Goal: Information Seeking & Learning: Learn about a topic

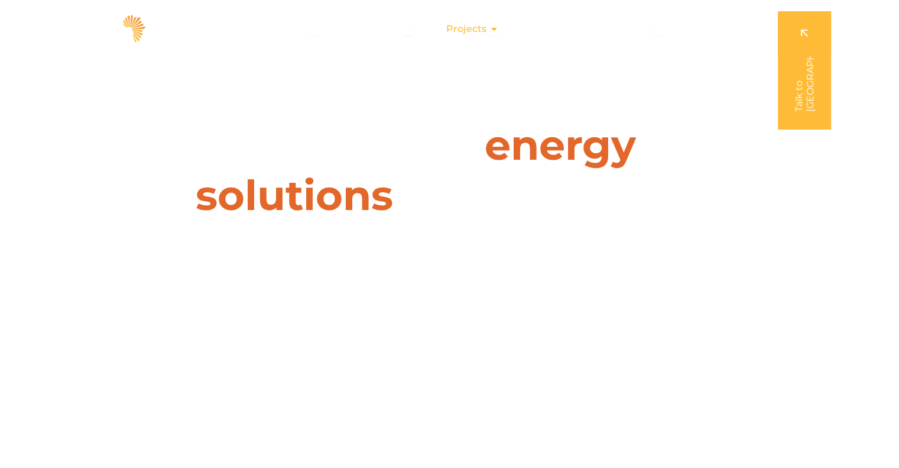
click at [476, 32] on span "Projects" at bounding box center [466, 29] width 40 height 14
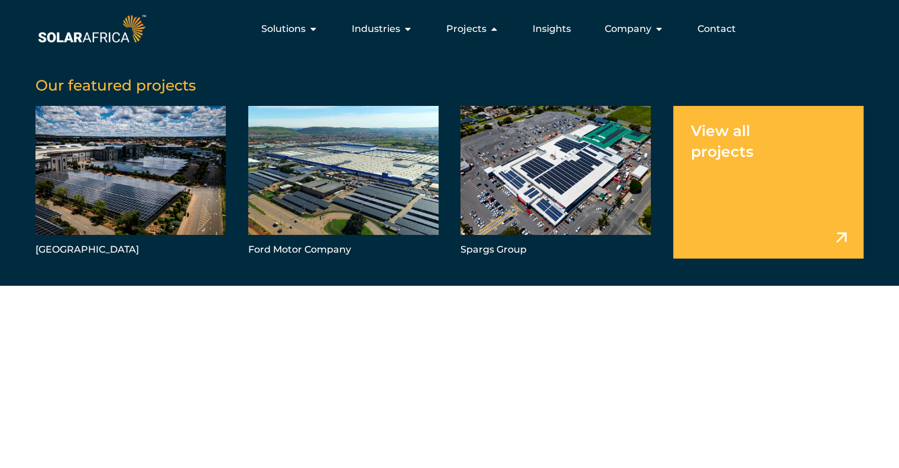
click at [734, 160] on link "Menu" at bounding box center [768, 182] width 190 height 153
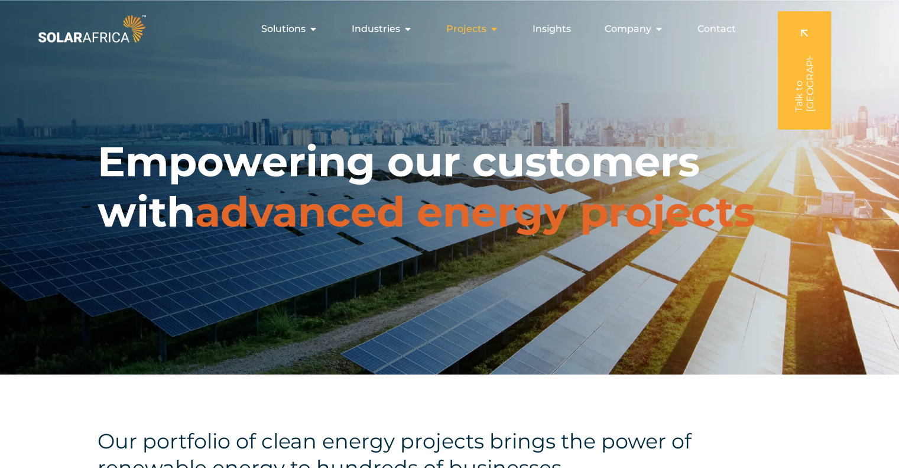
click at [480, 33] on span "Projects" at bounding box center [466, 29] width 40 height 14
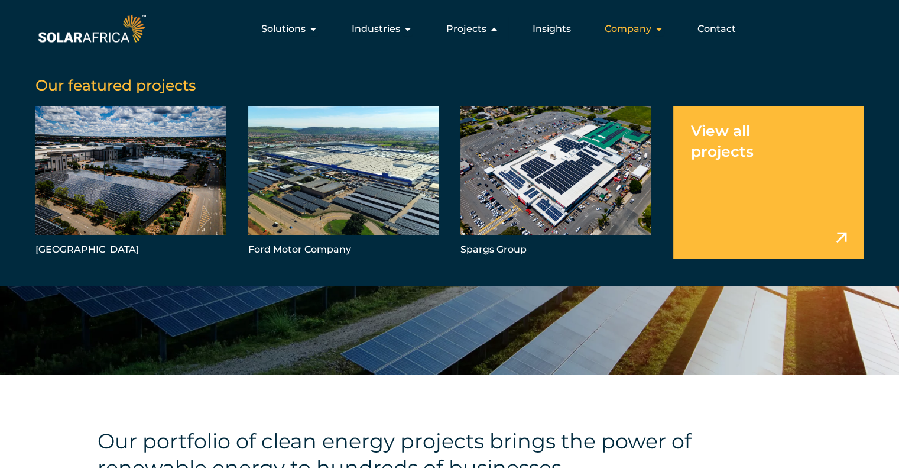
click at [635, 28] on span "Company" at bounding box center [628, 29] width 47 height 14
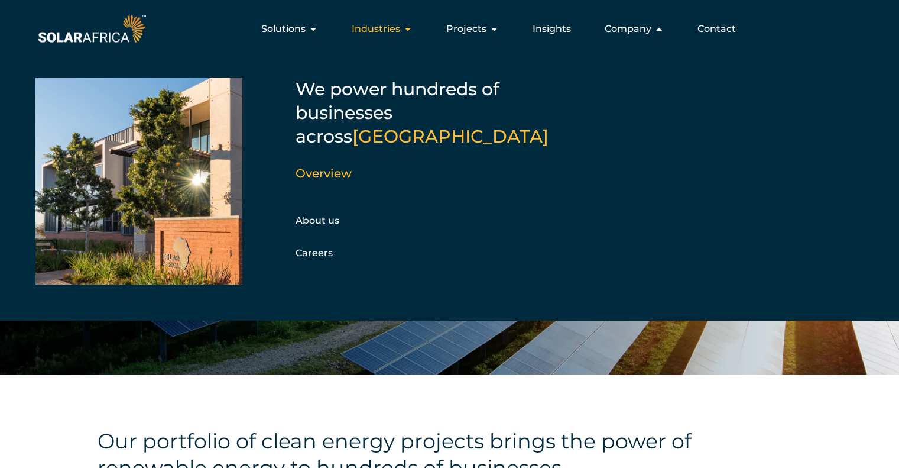
click at [400, 28] on span "Industries" at bounding box center [376, 29] width 48 height 14
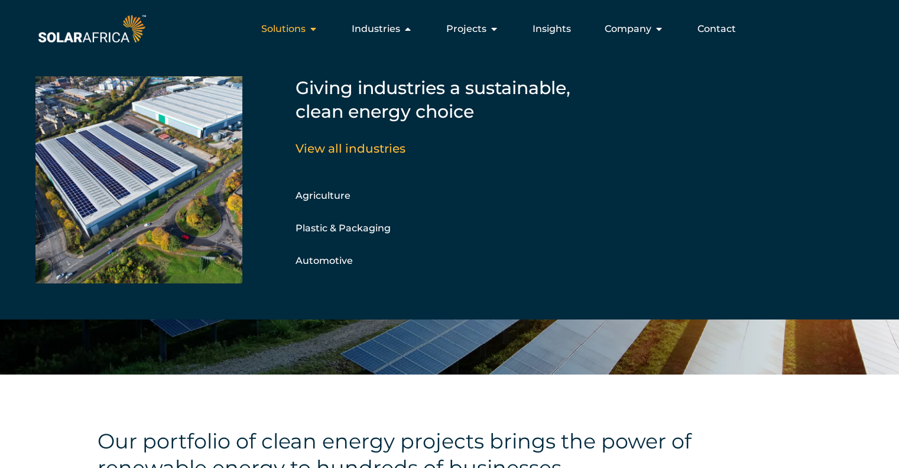
click at [296, 30] on span "Solutions" at bounding box center [283, 29] width 44 height 14
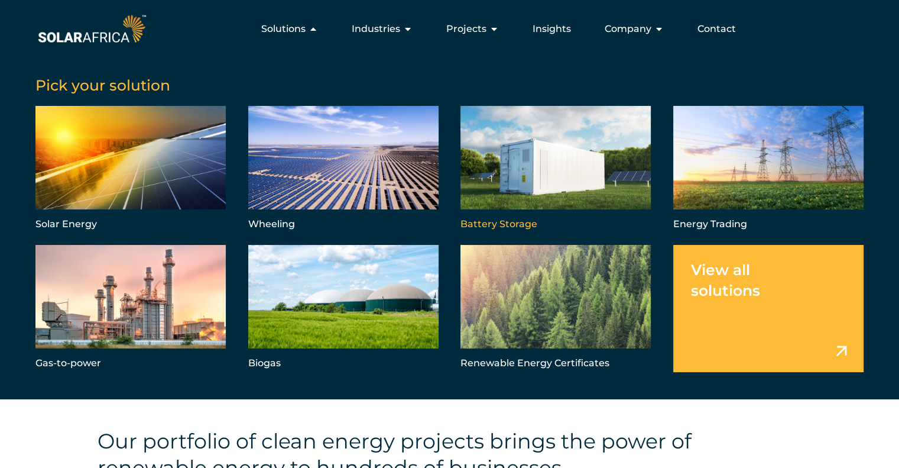
click at [551, 190] on link "Menu" at bounding box center [556, 169] width 190 height 127
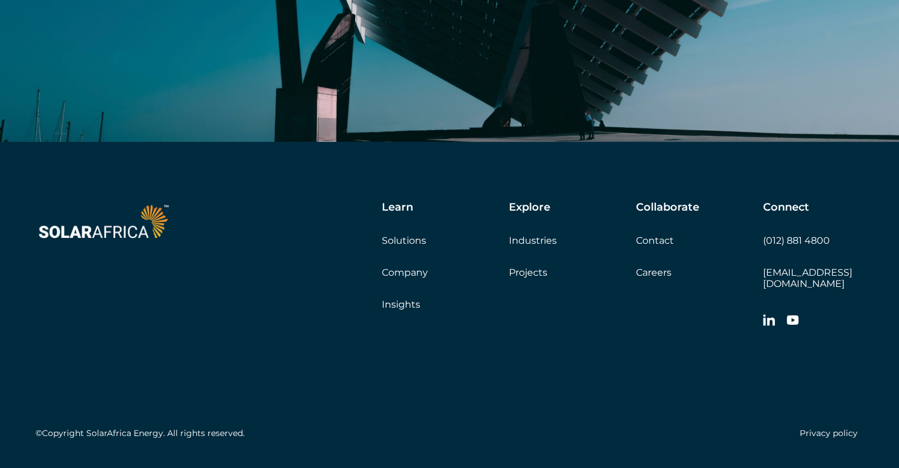
scroll to position [3688, 0]
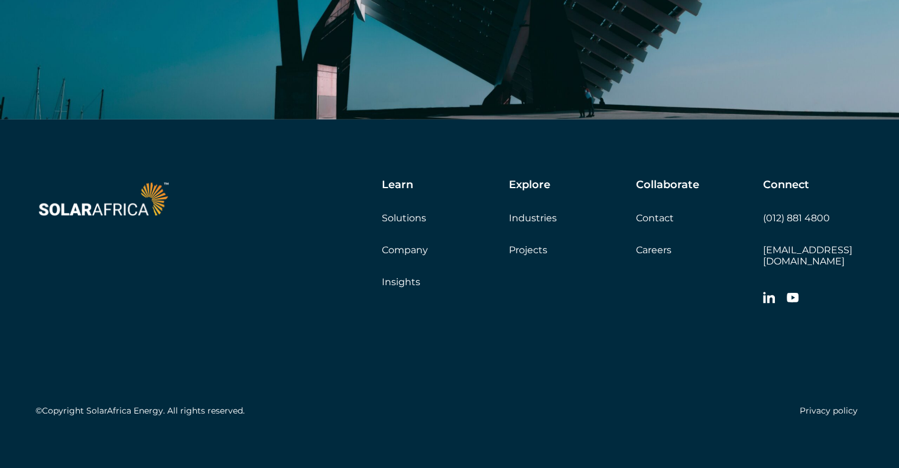
click at [547, 295] on div "Learn Solutions Company Insights Explore Industries Projects Collaborate Contac…" at bounding box center [544, 245] width 637 height 132
click at [524, 248] on link "Projects" at bounding box center [528, 249] width 38 height 11
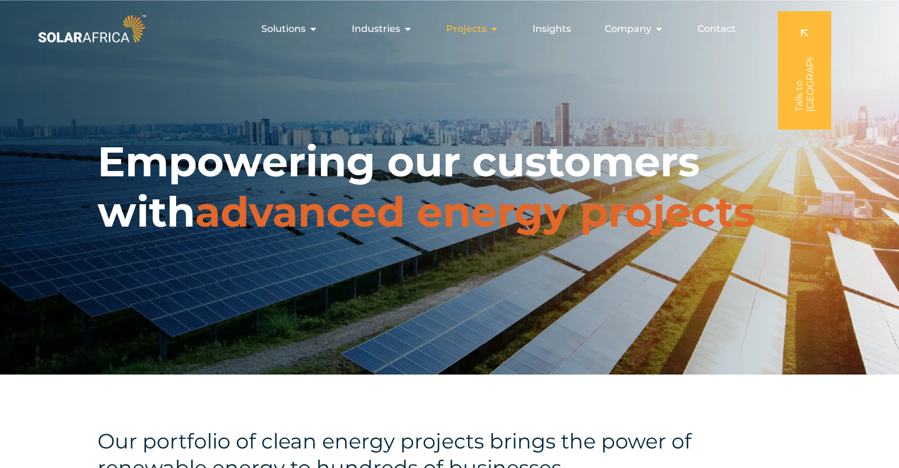
click at [487, 30] on span "Projects" at bounding box center [466, 29] width 40 height 14
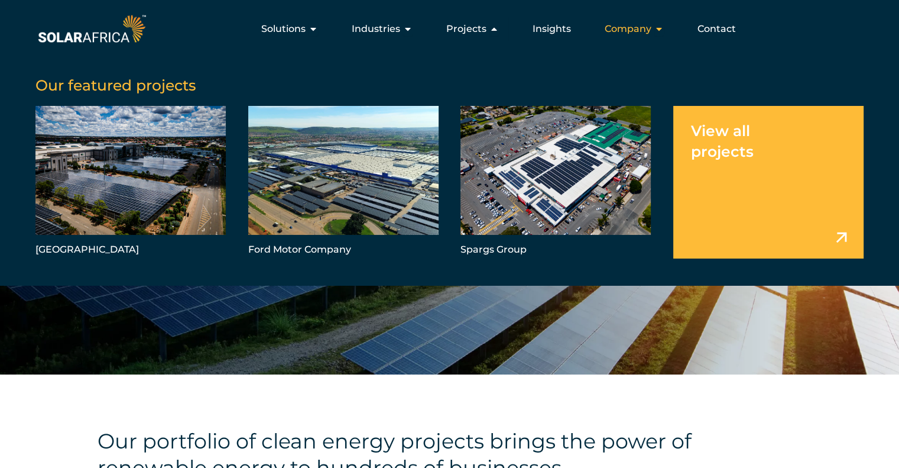
click at [650, 30] on span "Company" at bounding box center [628, 29] width 47 height 14
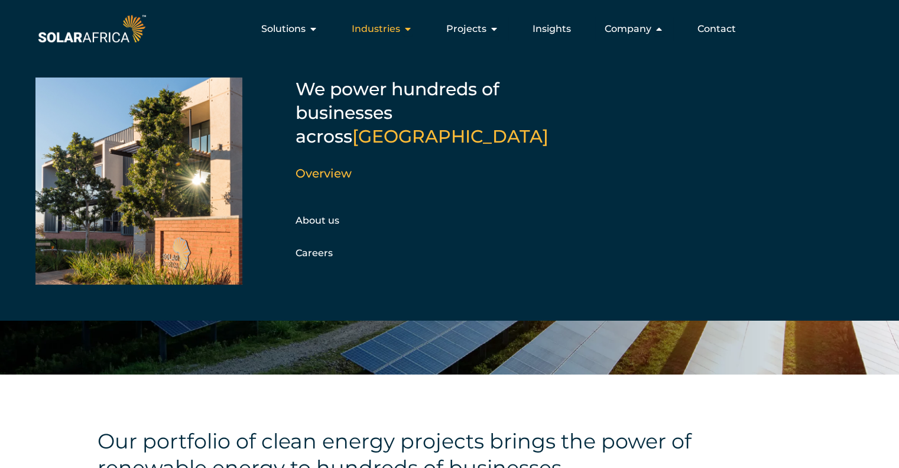
click at [388, 33] on span "Industries" at bounding box center [376, 29] width 48 height 14
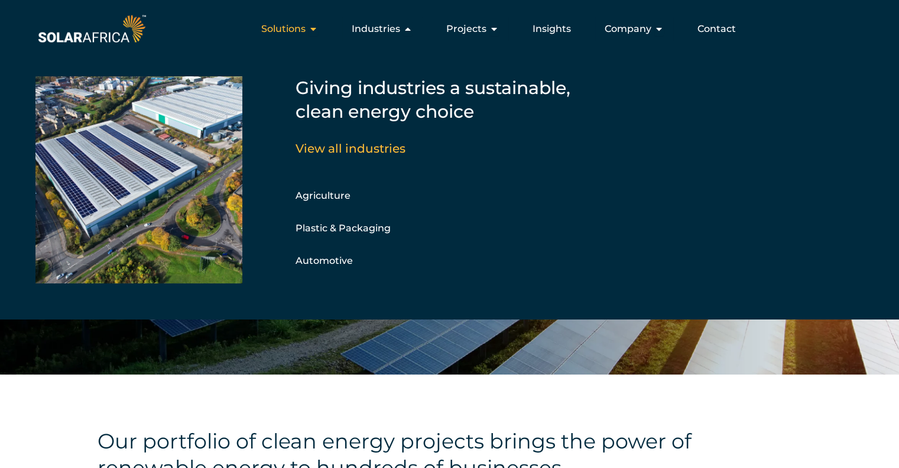
click at [306, 30] on span "Solutions" at bounding box center [283, 29] width 44 height 14
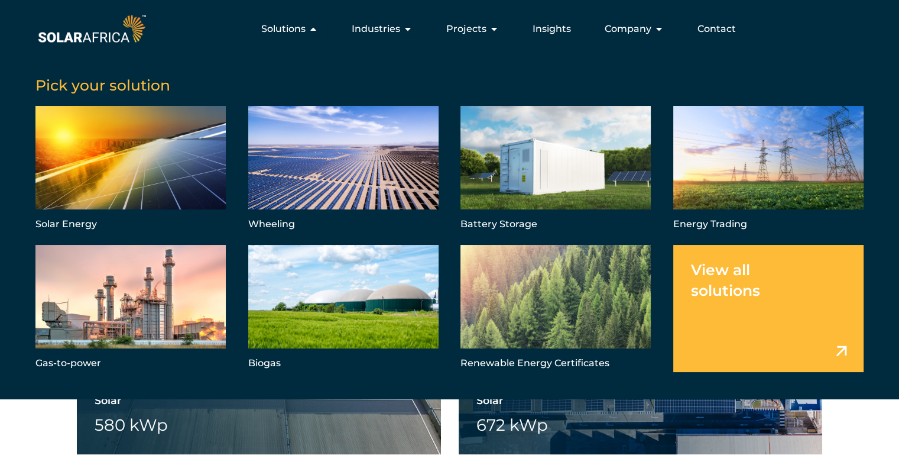
scroll to position [901, 0]
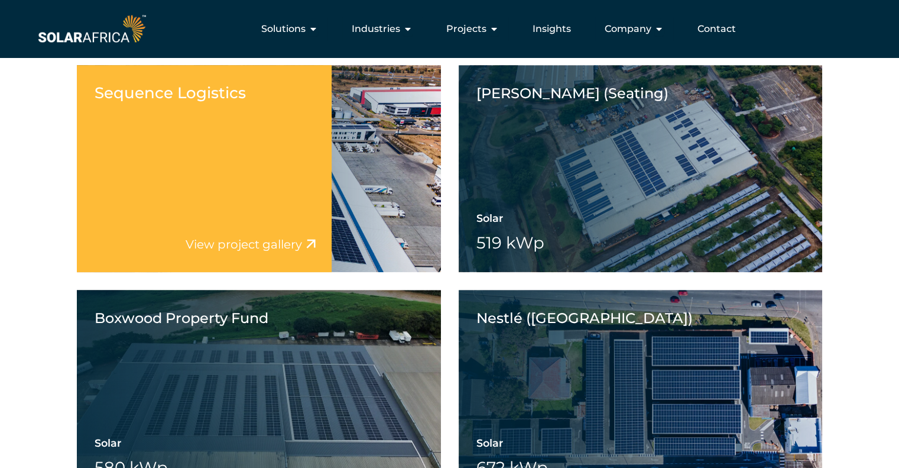
scroll to position [769, 0]
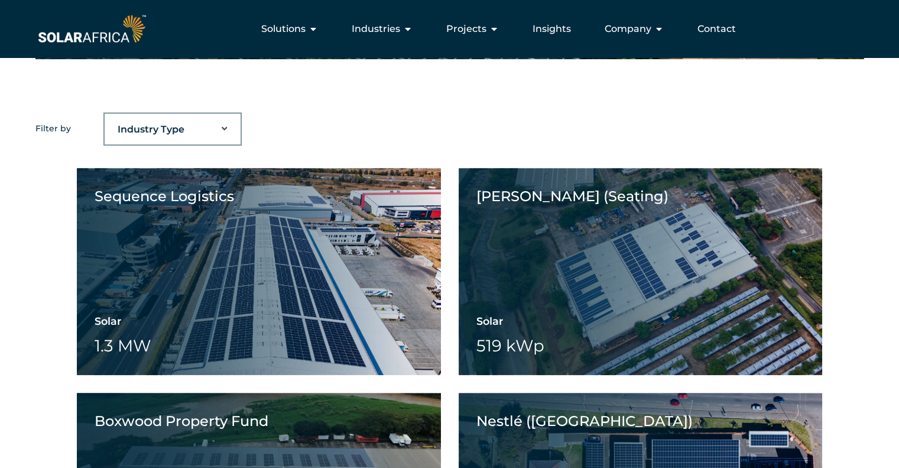
click at [221, 134] on select "Industry Type Agriculture Automotive Corporate Parks FMCG Food Processing Hospi…" at bounding box center [173, 130] width 136 height 24
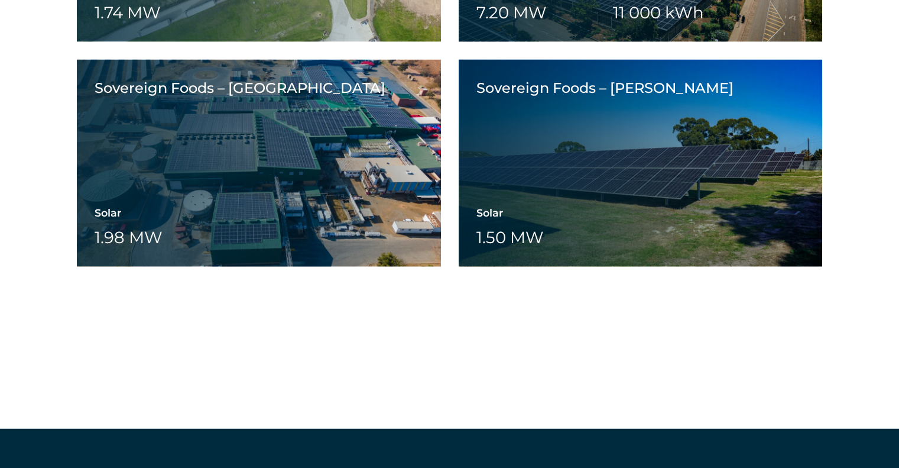
scroll to position [2720, 0]
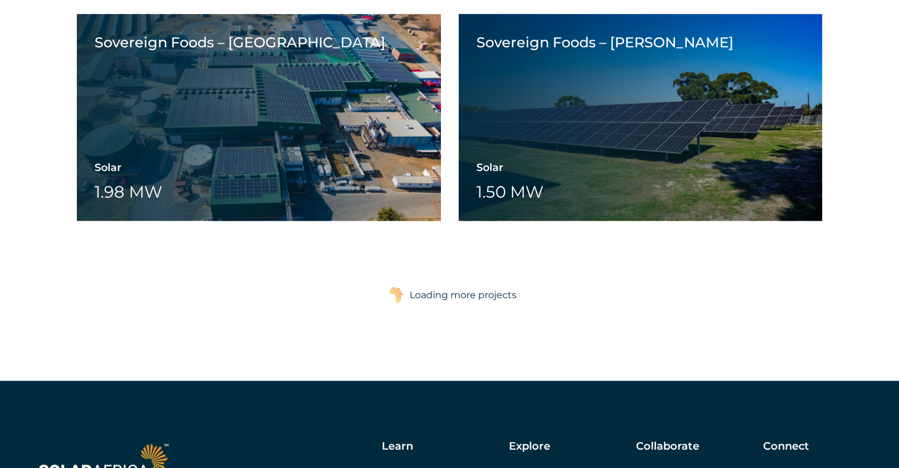
click at [456, 299] on div "Loading more projects" at bounding box center [463, 295] width 107 height 24
click at [400, 296] on img at bounding box center [396, 295] width 15 height 18
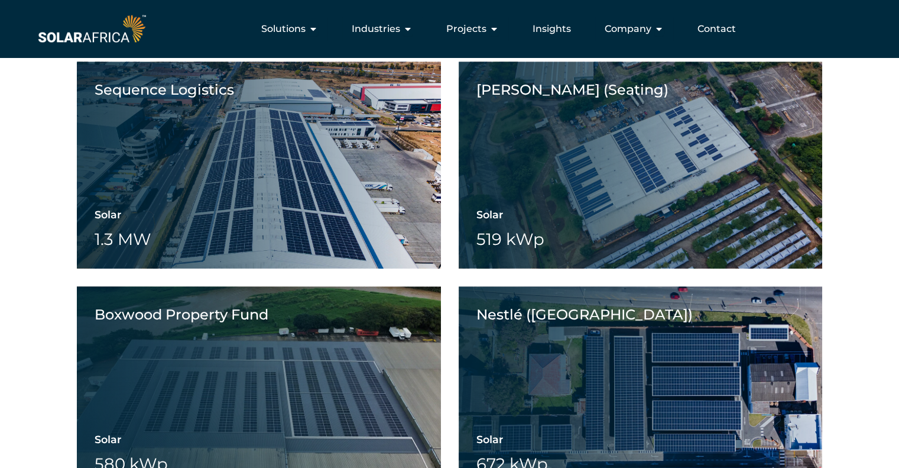
drag, startPoint x: 455, startPoint y: 336, endPoint x: 445, endPoint y: 155, distance: 181.8
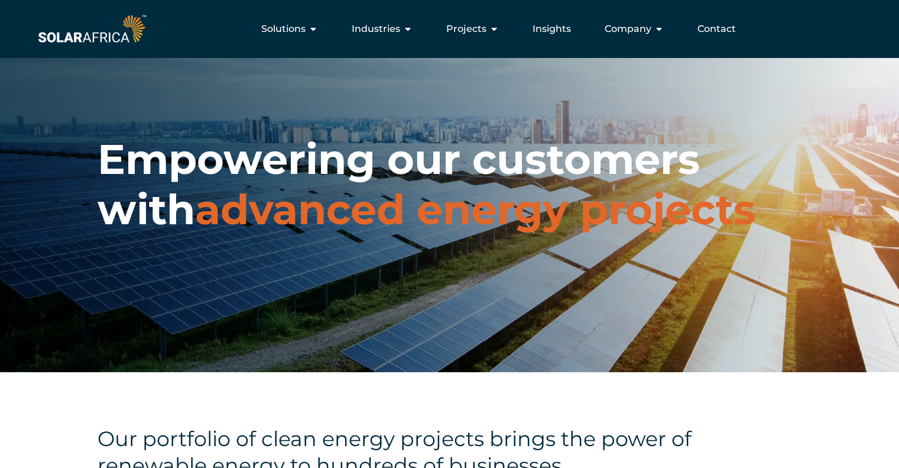
scroll to position [0, 0]
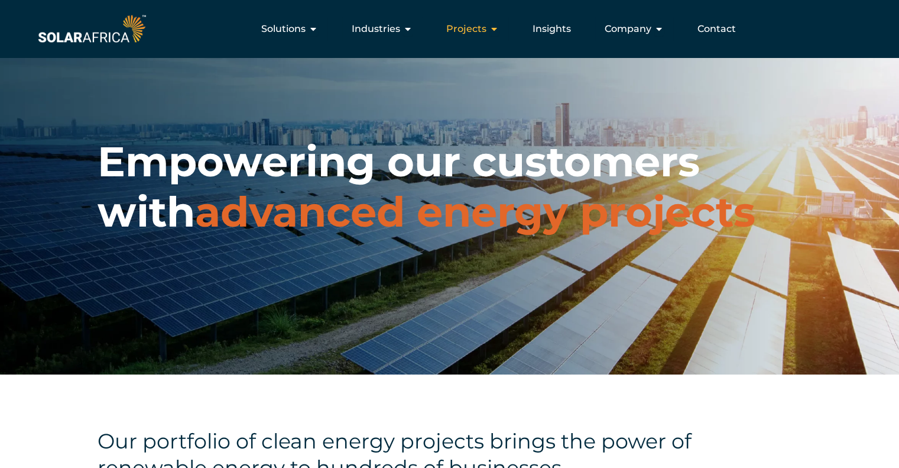
click at [495, 31] on icon "Menu" at bounding box center [494, 28] width 9 height 9
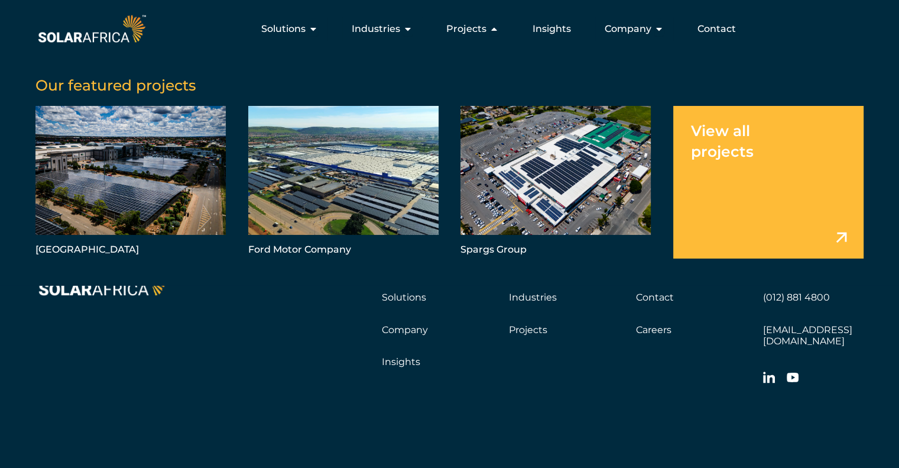
scroll to position [3763, 0]
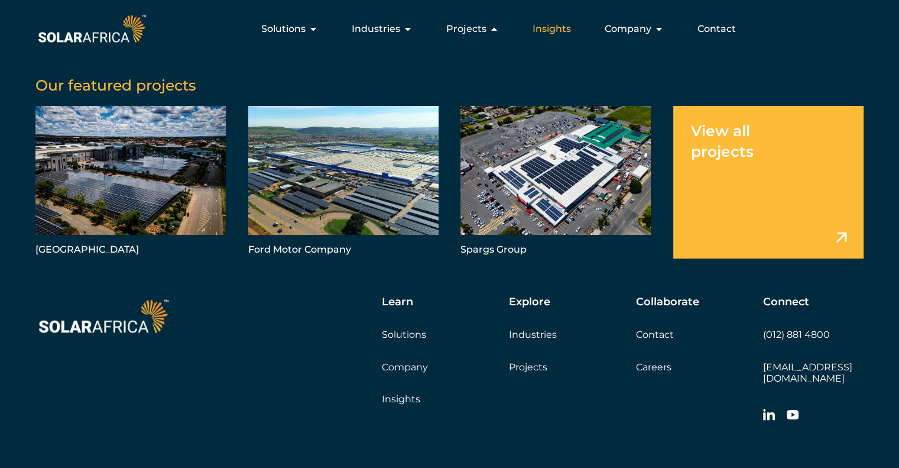
click at [542, 28] on span "Insights" at bounding box center [552, 29] width 38 height 14
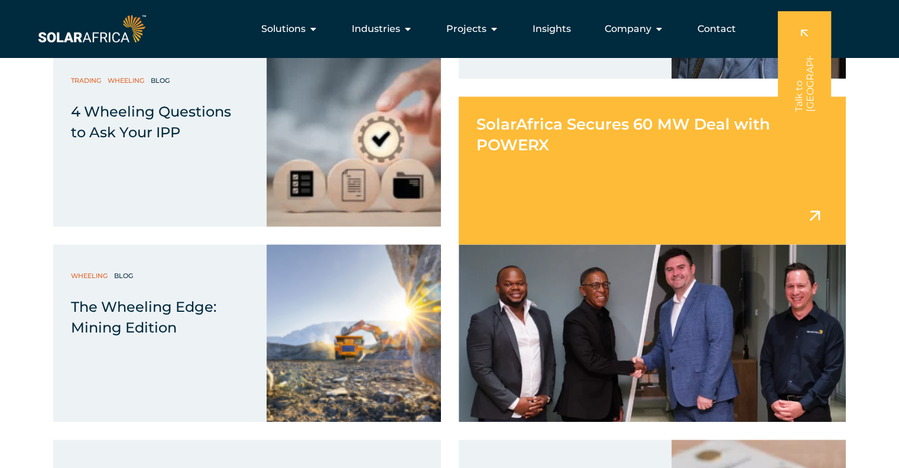
scroll to position [1064, 0]
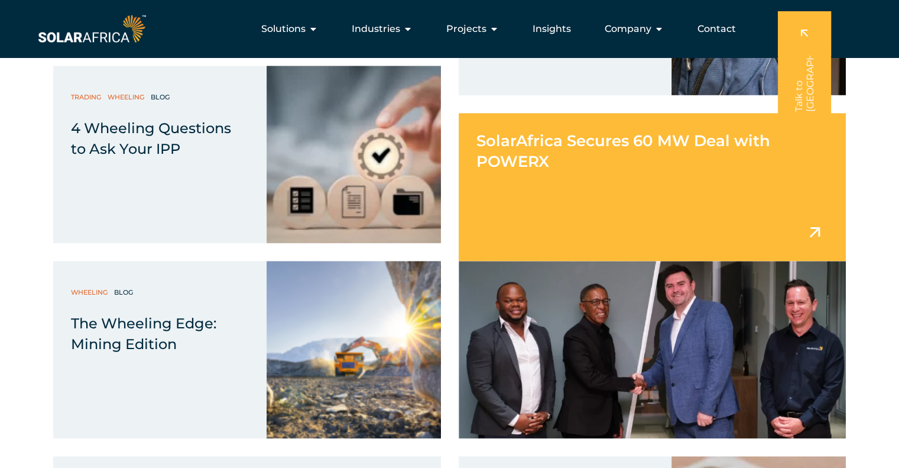
click at [604, 185] on div "SolarAfrica Secures 60 MW Deal with POWERX" at bounding box center [653, 187] width 388 height 148
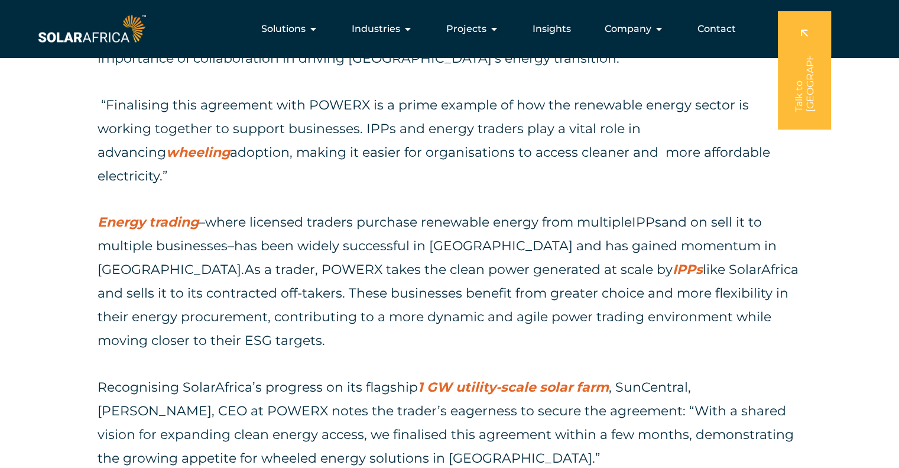
scroll to position [828, 0]
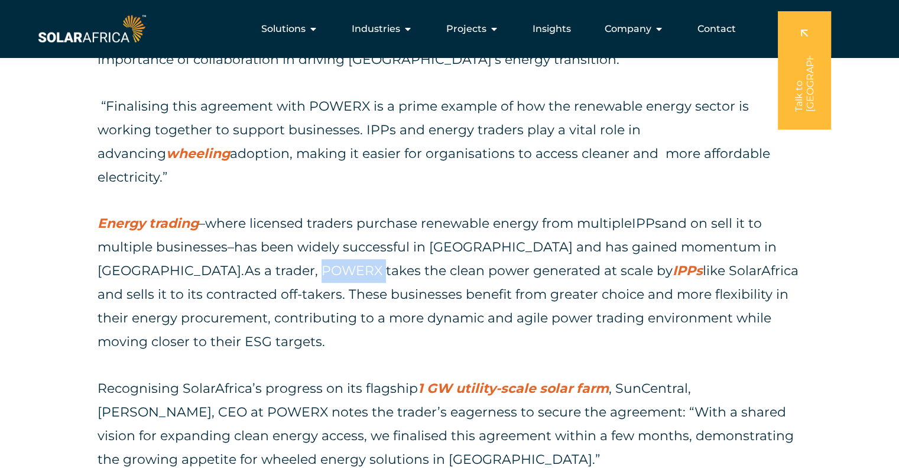
drag, startPoint x: 206, startPoint y: 244, endPoint x: 142, endPoint y: 244, distance: 63.9
click at [142, 263] on span "As a trader, POWERX takes the clean power generated at scale by IPPs like Solar…" at bounding box center [448, 306] width 701 height 87
copy span "POWERX"
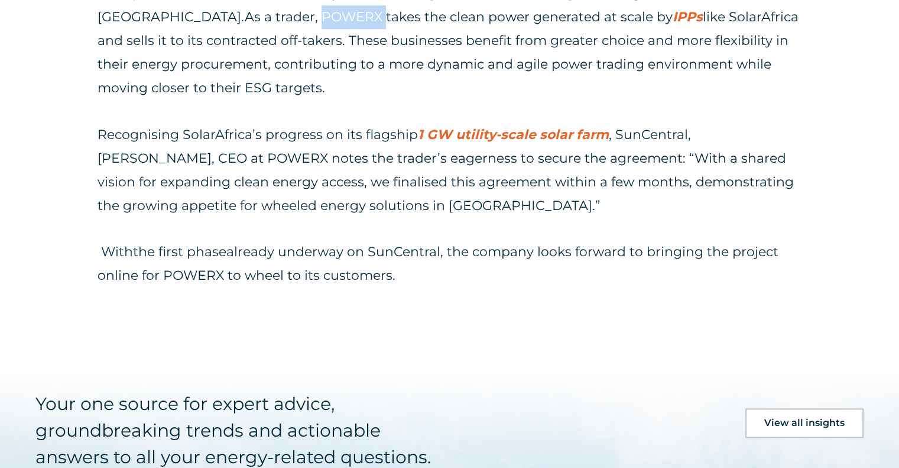
scroll to position [1123, 0]
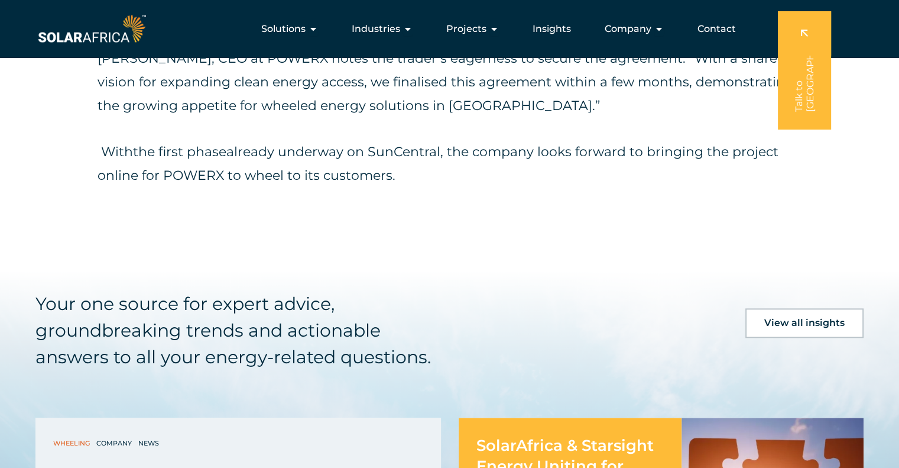
scroll to position [1013, 0]
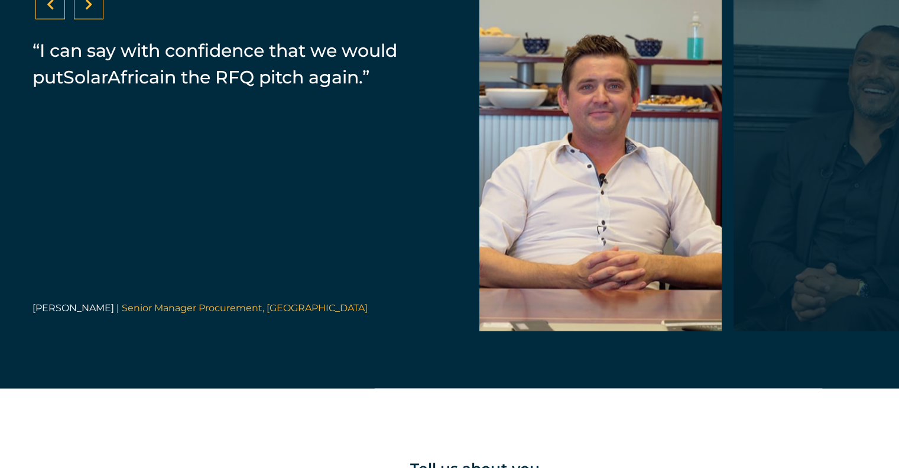
scroll to position [2542, 0]
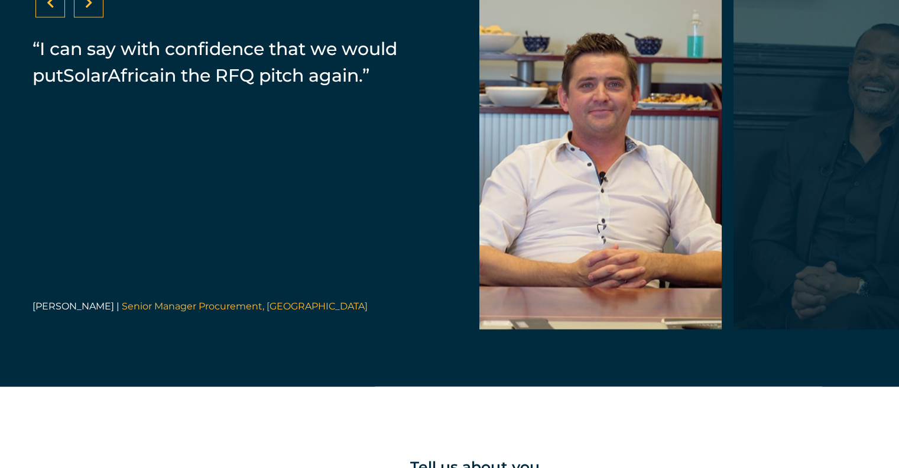
click at [651, 240] on div at bounding box center [600, 160] width 242 height 337
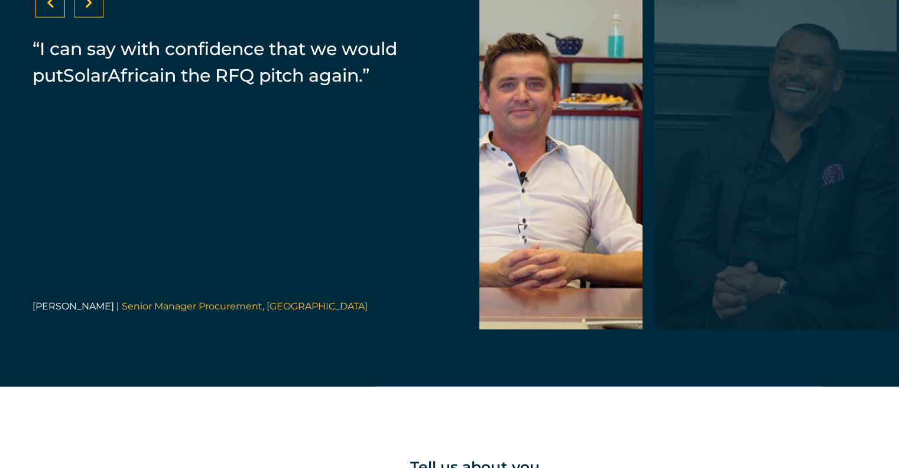
drag, startPoint x: 756, startPoint y: 212, endPoint x: 676, endPoint y: 210, distance: 79.3
click at [676, 210] on div at bounding box center [775, 160] width 242 height 337
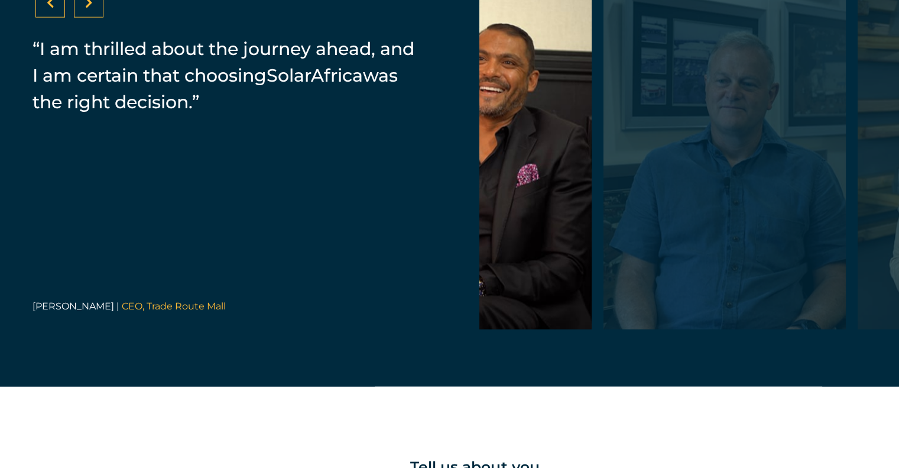
drag, startPoint x: 698, startPoint y: 203, endPoint x: 486, endPoint y: 197, distance: 211.7
click at [487, 197] on div at bounding box center [470, 160] width 242 height 337
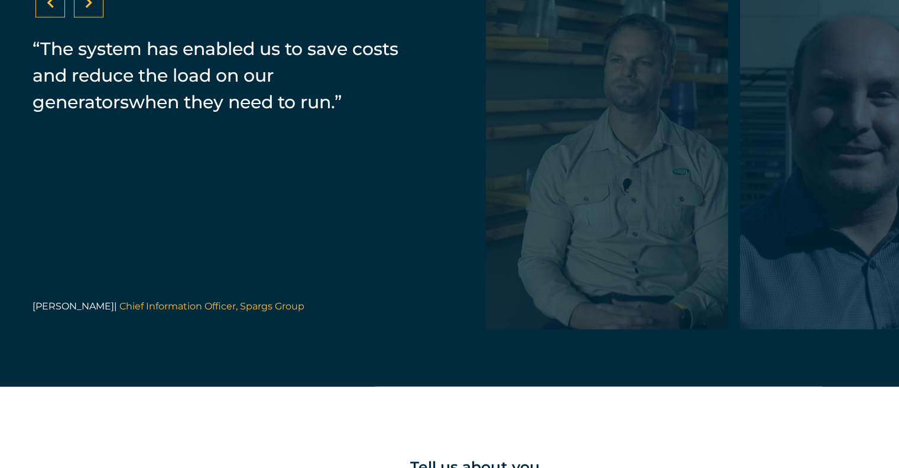
drag, startPoint x: 670, startPoint y: 205, endPoint x: 421, endPoint y: 196, distance: 249.7
click at [421, 196] on div "“SolarAfrica provided us with a PPA. It's a zero investment cost for Zibo which…" at bounding box center [449, 161] width 899 height 452
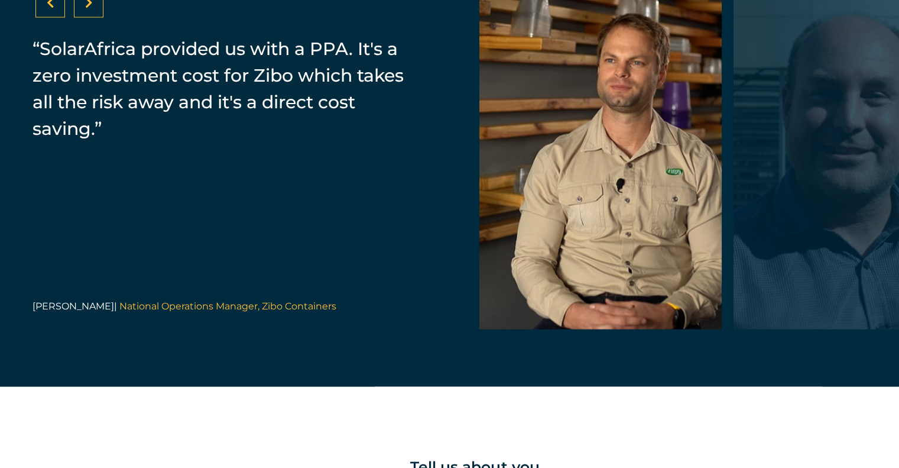
drag, startPoint x: 677, startPoint y: 193, endPoint x: 562, endPoint y: 221, distance: 118.0
click at [562, 221] on div at bounding box center [600, 160] width 242 height 337
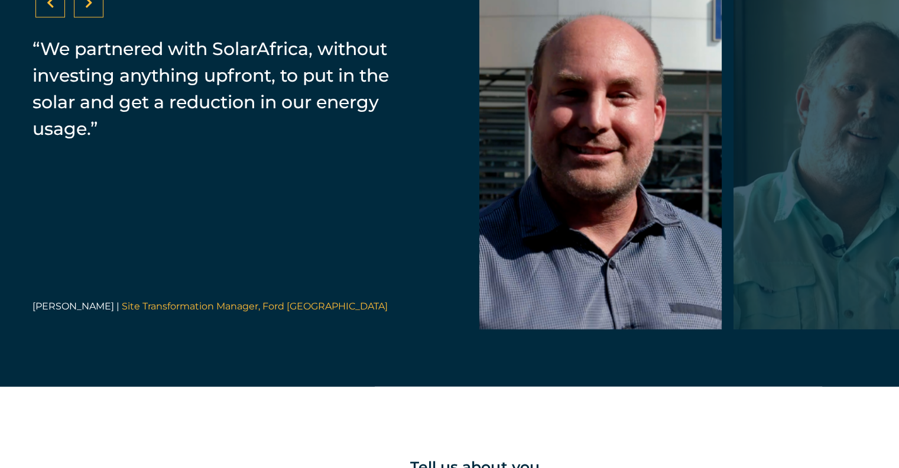
drag, startPoint x: 654, startPoint y: 201, endPoint x: 474, endPoint y: 224, distance: 181.8
click at [478, 224] on div "“SolarAfrica provided us with a PPA. It's a zero investment cost for Zibo which…" at bounding box center [449, 161] width 899 height 452
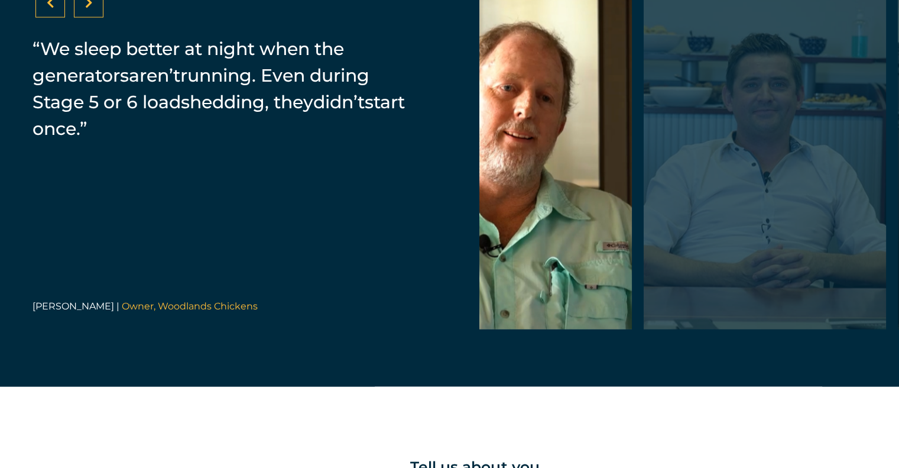
drag, startPoint x: 661, startPoint y: 202, endPoint x: 467, endPoint y: 226, distance: 195.4
click at [482, 226] on div at bounding box center [511, 160] width 242 height 337
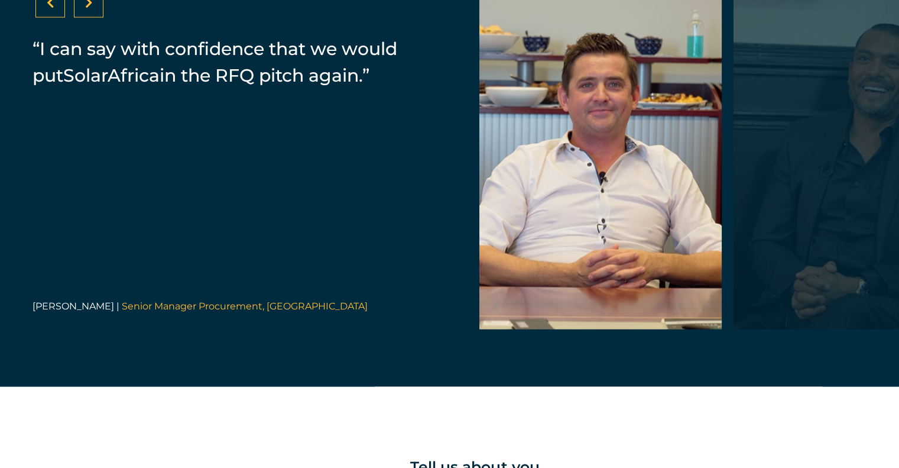
drag, startPoint x: 657, startPoint y: 207, endPoint x: 480, endPoint y: 234, distance: 179.3
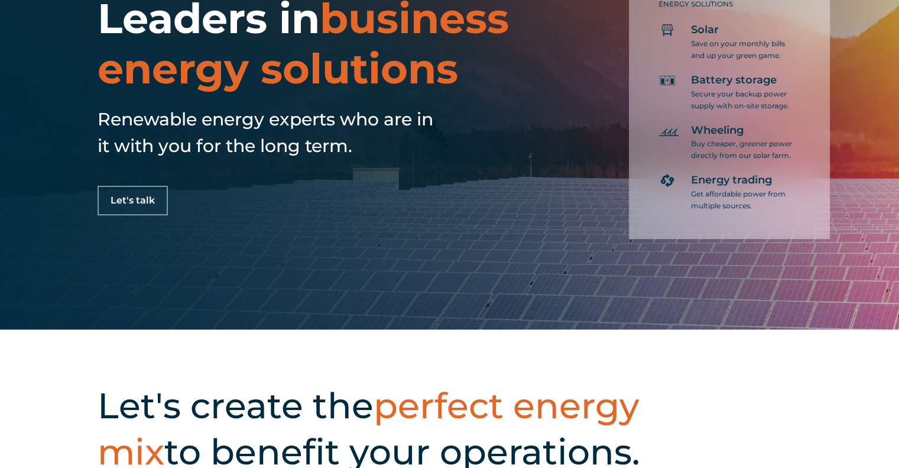
scroll to position [0, 0]
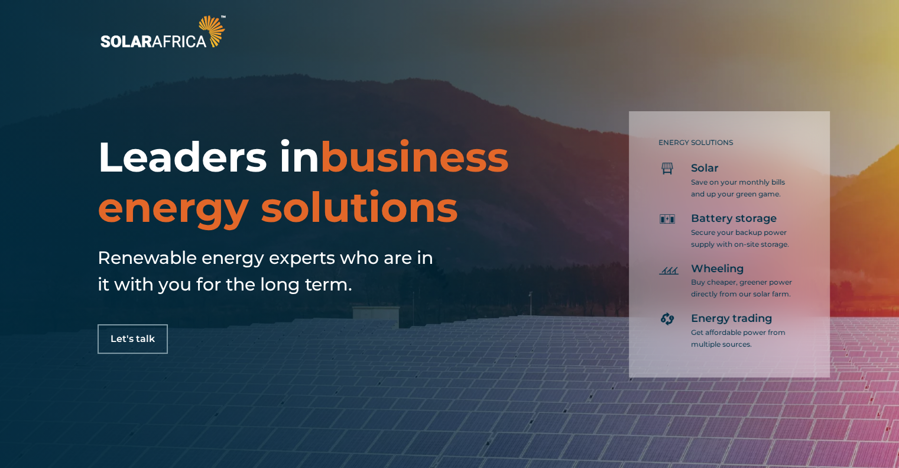
click at [137, 45] on img at bounding box center [163, 31] width 131 height 39
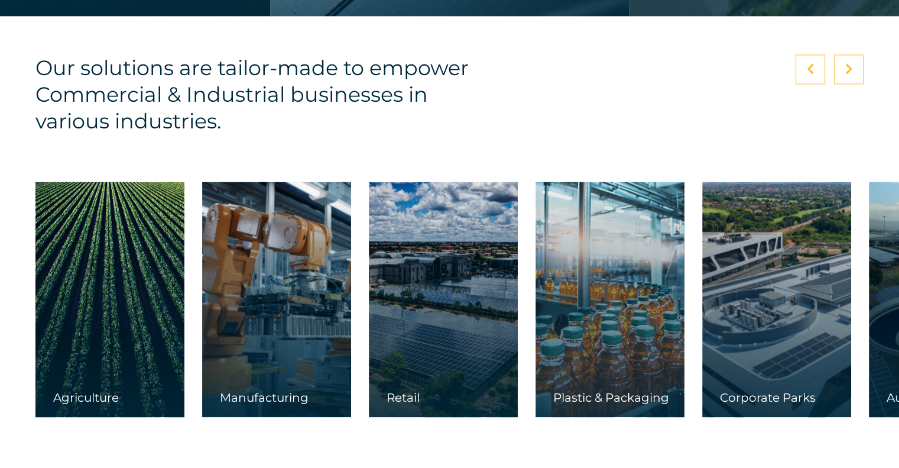
scroll to position [1833, 0]
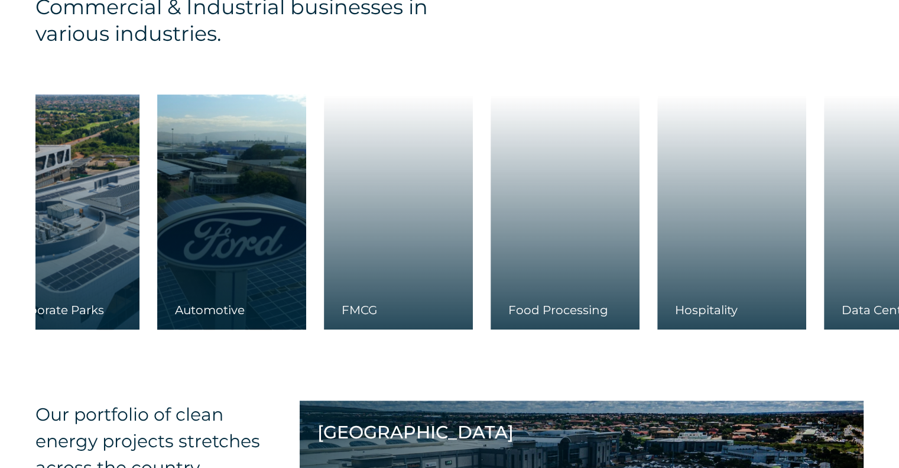
drag, startPoint x: 749, startPoint y: 278, endPoint x: 48, endPoint y: 296, distance: 701.4
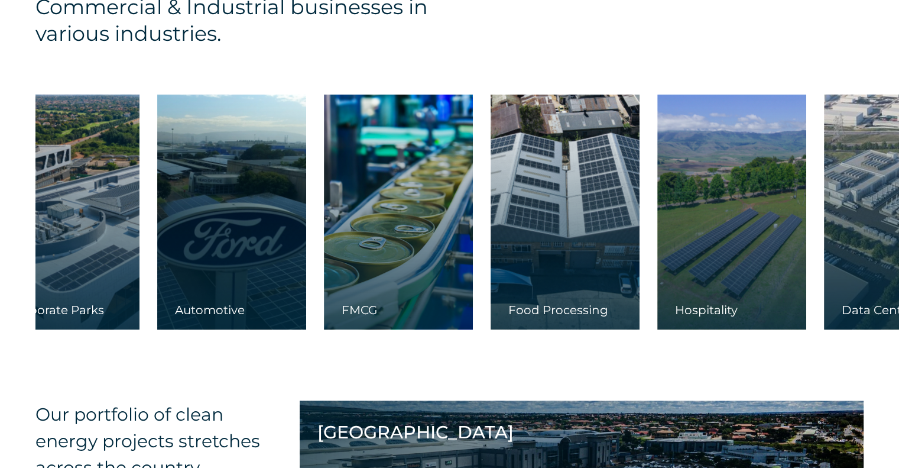
click at [48, 296] on div at bounding box center [65, 211] width 149 height 235
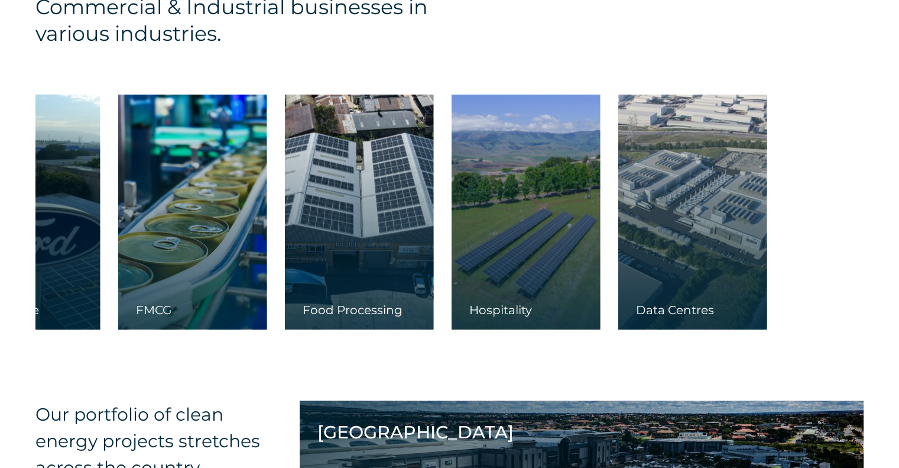
drag, startPoint x: 629, startPoint y: 254, endPoint x: 160, endPoint y: 286, distance: 470.6
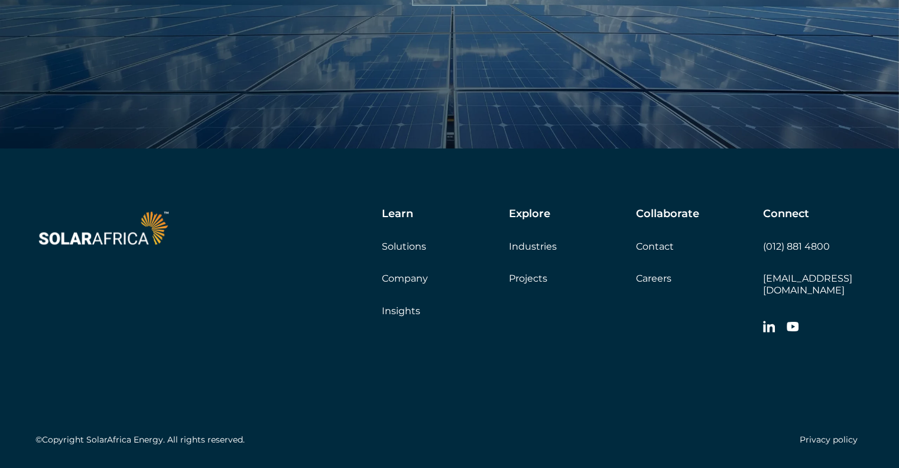
scroll to position [4079, 0]
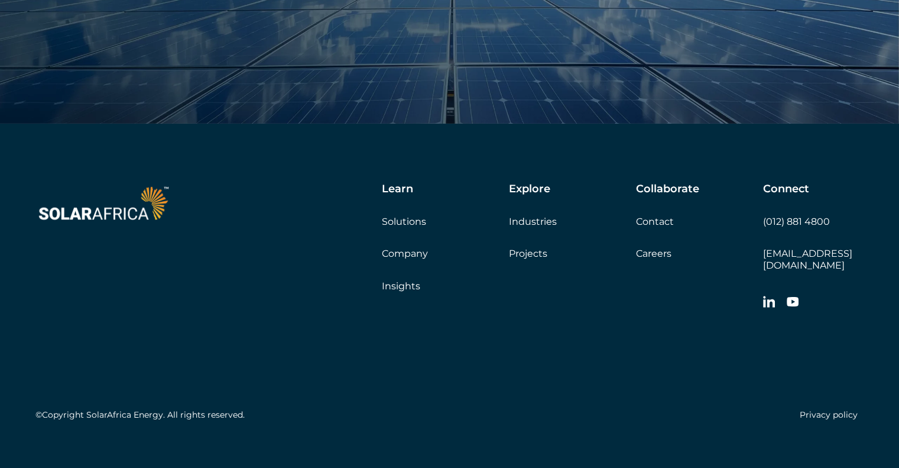
click at [407, 222] on link "Solutions" at bounding box center [404, 221] width 44 height 11
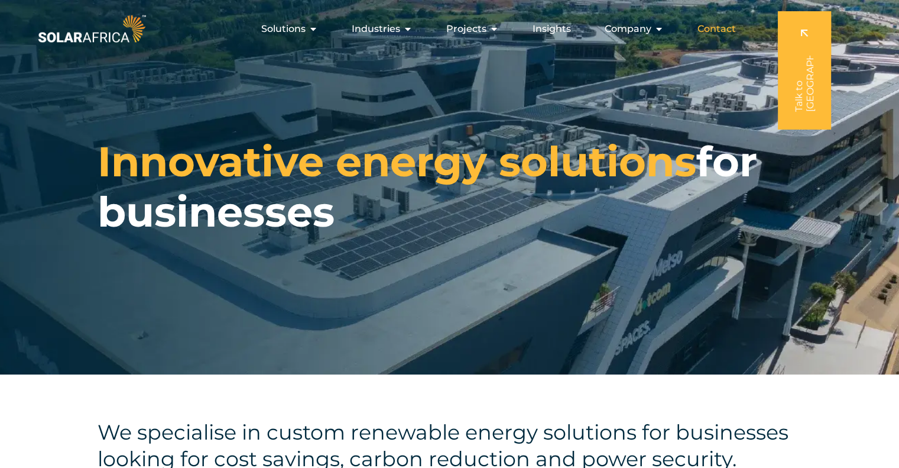
click at [707, 31] on span "Contact" at bounding box center [717, 29] width 38 height 14
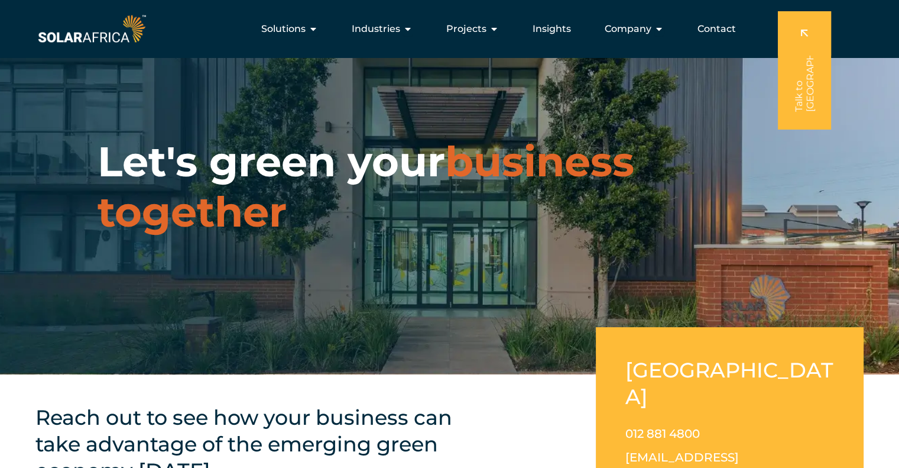
drag, startPoint x: 530, startPoint y: 338, endPoint x: 514, endPoint y: 151, distance: 187.0
